Goal: Information Seeking & Learning: Learn about a topic

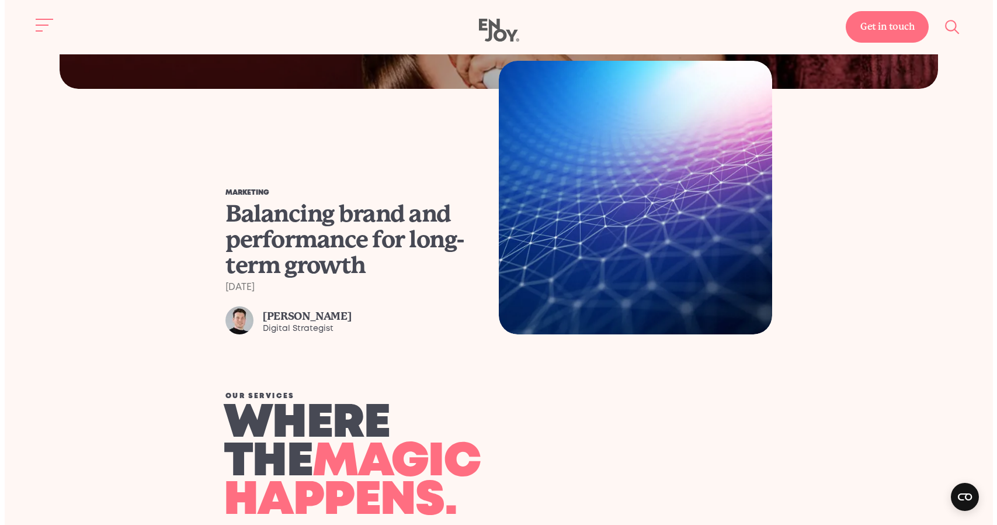
scroll to position [1001, 0]
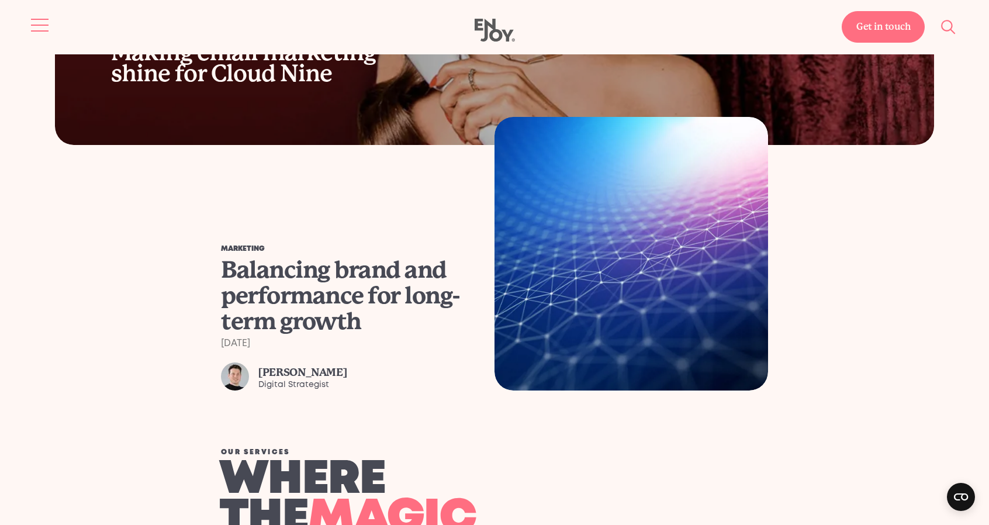
click at [29, 34] on button "Site navigation" at bounding box center [40, 25] width 25 height 25
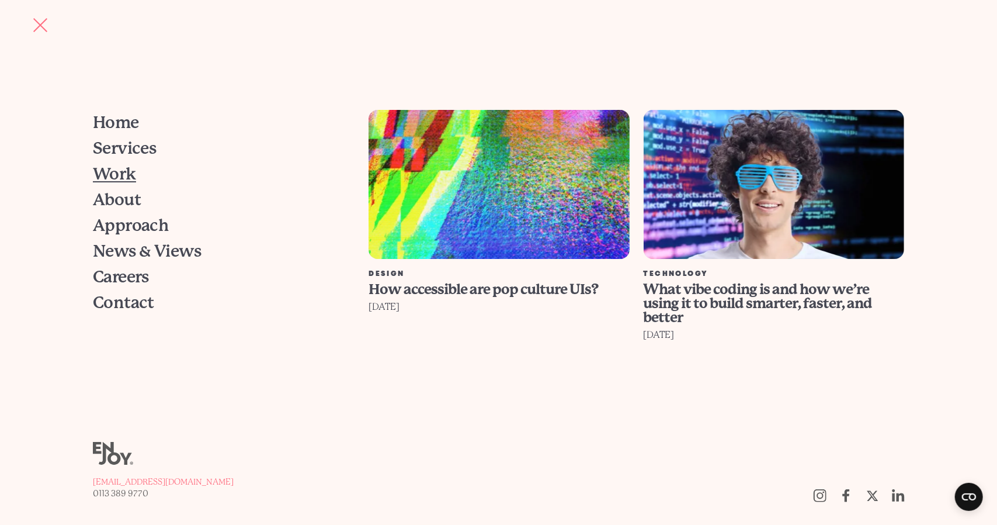
click at [113, 172] on span "Work" at bounding box center [114, 174] width 43 height 16
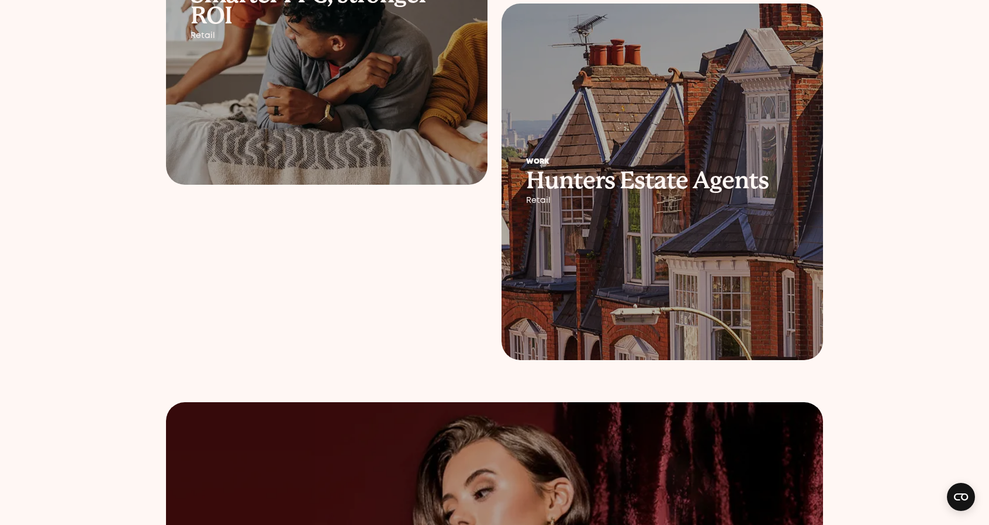
scroll to position [467, 0]
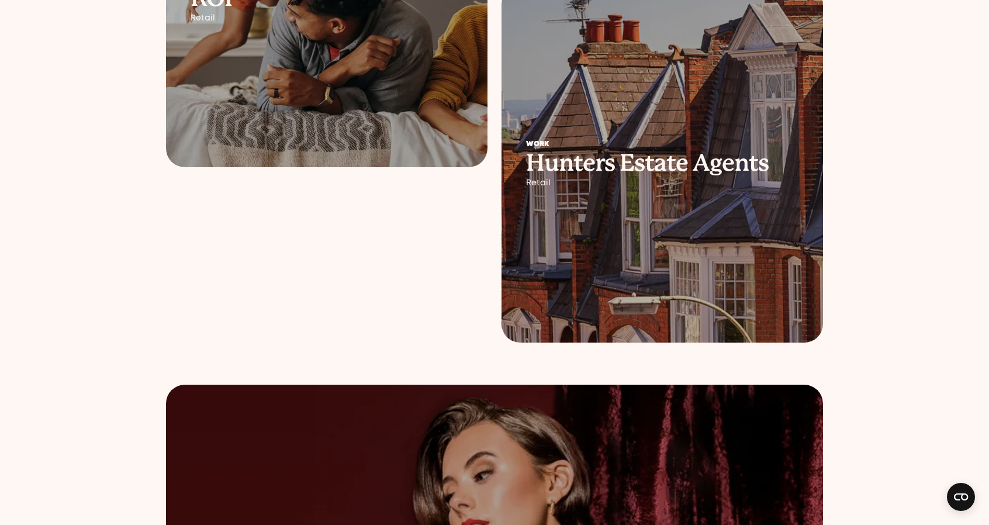
click at [601, 162] on h2 "Hunters Estate Agents" at bounding box center [662, 162] width 272 height 21
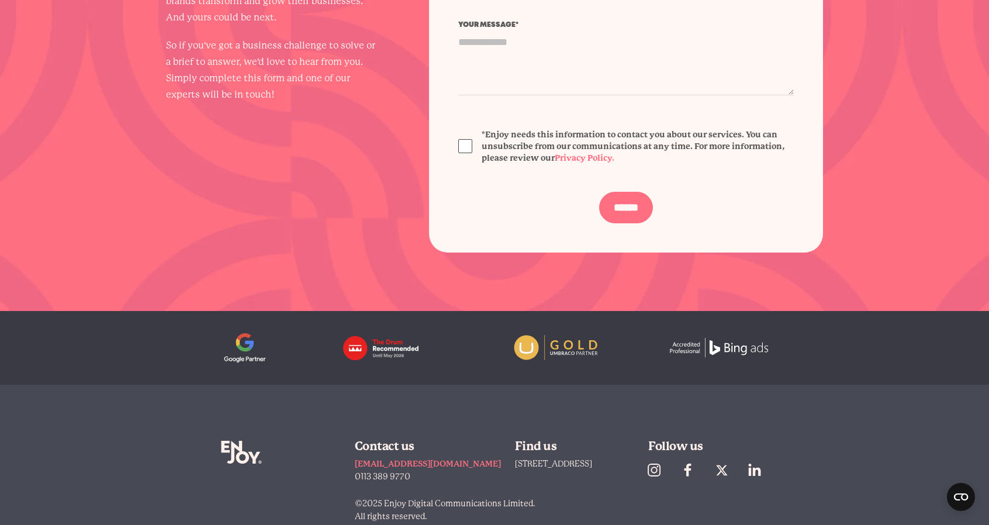
scroll to position [4908, 0]
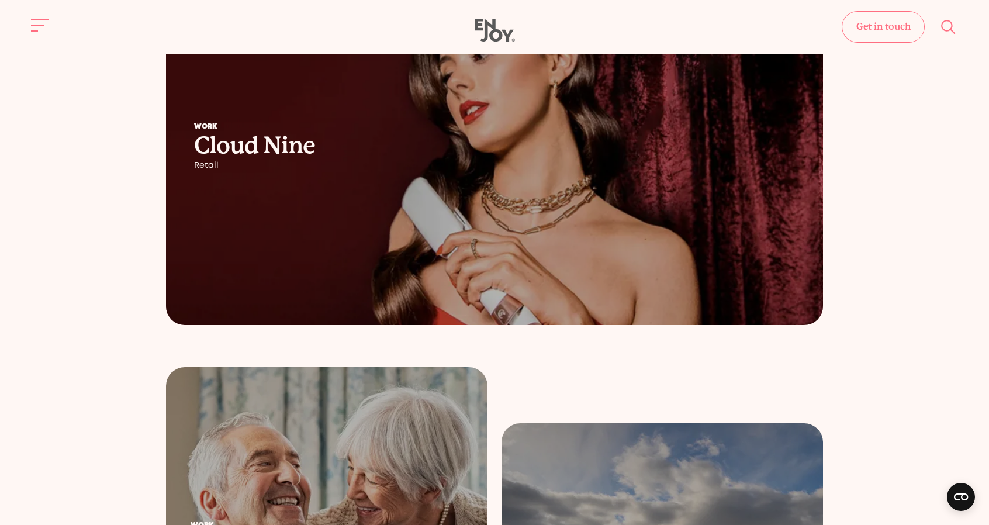
scroll to position [876, 0]
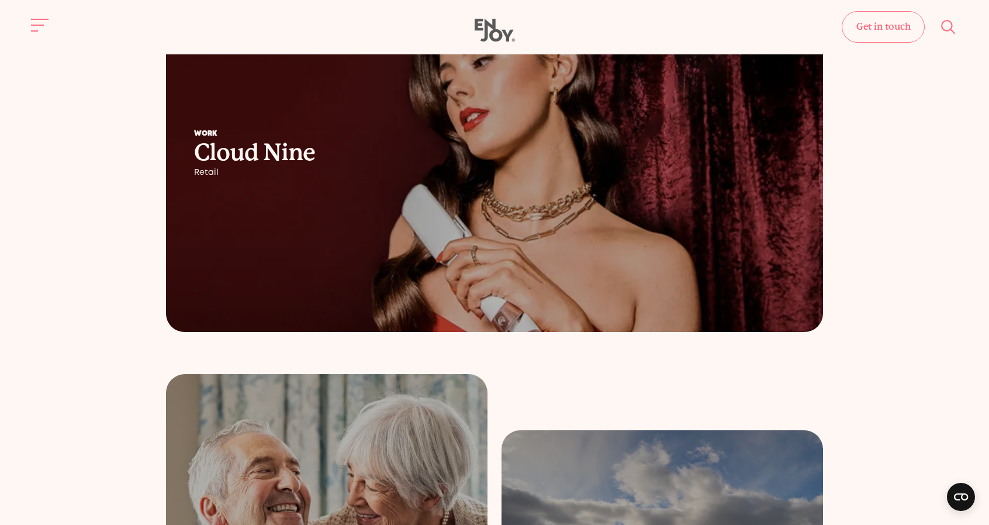
click at [460, 217] on div at bounding box center [494, 153] width 657 height 356
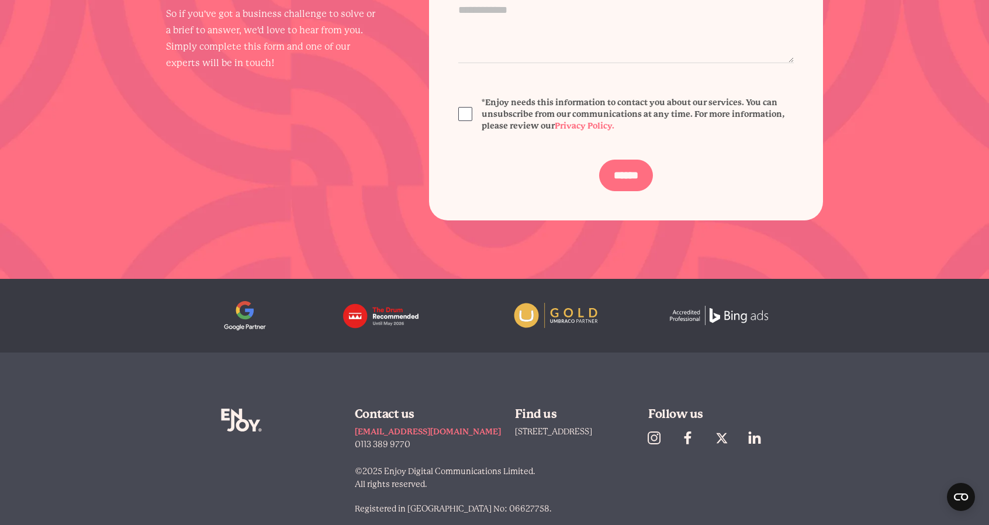
scroll to position [6387, 0]
